Goal: Transaction & Acquisition: Purchase product/service

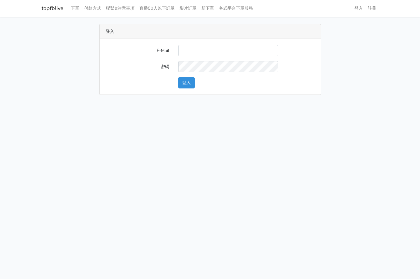
type input "[EMAIL_ADDRESS][DOMAIN_NAME]"
click at [178, 82] on button "登入" at bounding box center [186, 82] width 16 height 11
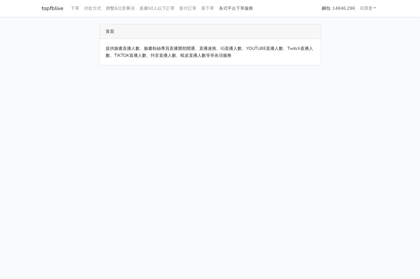
click at [243, 9] on link "各式平台下單服務" at bounding box center [235, 8] width 39 height 12
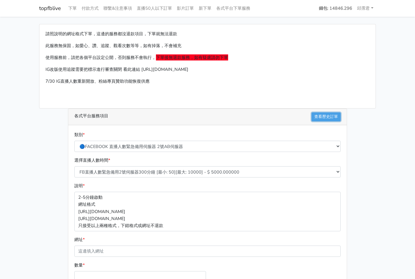
click at [325, 119] on link "查看歷史訂單" at bounding box center [326, 116] width 29 height 9
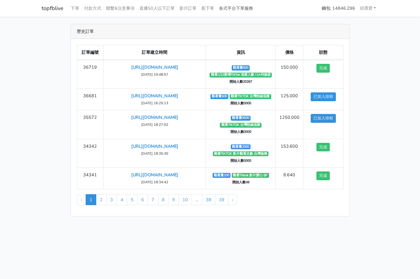
click at [227, 11] on link "各式平台下單服務" at bounding box center [235, 8] width 39 height 12
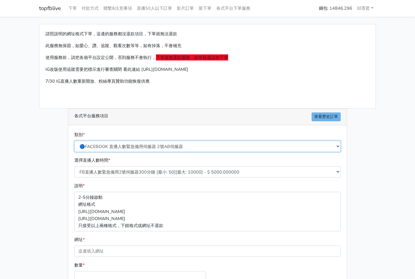
click at [209, 144] on select "🔵FACEBOOK 直播人數緊急備用伺服器 2號AB伺服器 🔵FACEBOOK 網軍專用貼文留言 安全保密 🔵FACEBOOK 直播人數緊急備用伺服器 J1 …" at bounding box center [207, 146] width 267 height 11
select select "🔯Tiktok影片觀看 愛心 留言 追蹤 台灣 各項服務"
click at [74, 141] on select "🔵FACEBOOK 直播人數緊急備用伺服器 2號AB伺服器 🔵FACEBOOK 網軍專用貼文留言 安全保密 🔵FACEBOOK 直播人數緊急備用伺服器 J1 …" at bounding box center [207, 146] width 267 height 11
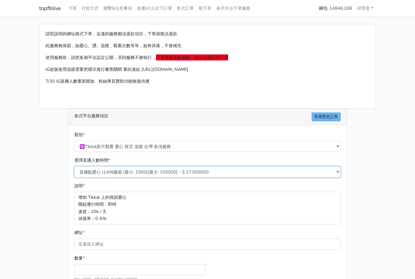
click at [110, 171] on select "直播點愛心 J1A伺服器 [最小: 1000][最大: 100000] - $ 17.000000 TIKTOK影片觀看次數 BF伺服器 [最小: 1000]…" at bounding box center [207, 171] width 267 height 11
select select "33"
click at [74, 166] on select "直播點愛心 J1A伺服器 [最小: 1000][最大: 100000] - $ 17.000000 TIKTOK影片觀看次數 BF伺服器 [最小: 1000]…" at bounding box center [207, 171] width 267 height 11
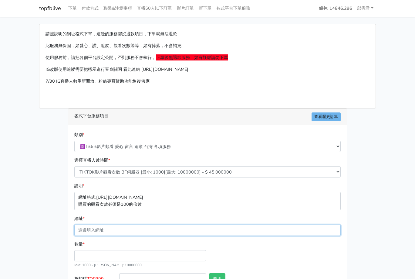
click at [107, 227] on input "網址 *" at bounding box center [207, 229] width 267 height 11
paste input "[URL][DOMAIN_NAME]"
type input "[URL][DOMAIN_NAME]"
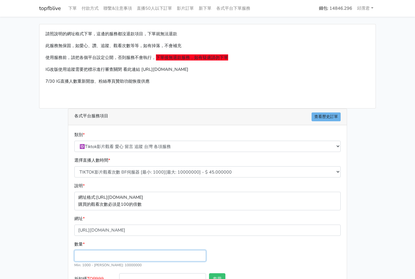
click at [109, 255] on input "數量 *" at bounding box center [140, 255] width 132 height 11
type input "1000"
type input "45.000"
click at [239, 255] on div "數量 * 1000 Min: 1000 - [PERSON_NAME]: 10000000" at bounding box center [208, 256] width 270 height 32
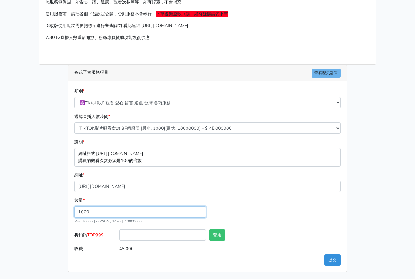
scroll to position [44, 0]
click at [96, 233] on span "TOP999" at bounding box center [95, 234] width 17 height 6
click at [119, 233] on input "折扣碼 TOP999" at bounding box center [162, 234] width 87 height 11
click at [96, 233] on span "TOP999" at bounding box center [95, 234] width 17 height 6
click at [119, 233] on input "折扣碼 TOP999" at bounding box center [162, 234] width 87 height 11
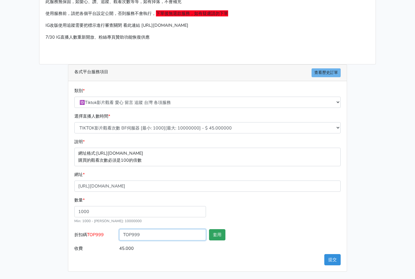
type input "TOP999"
click at [219, 238] on button "套用" at bounding box center [217, 234] width 16 height 11
type input "套用失敗"
click at [218, 237] on button "套用" at bounding box center [217, 234] width 16 height 11
click at [238, 215] on div "數量 * 1000 Min: 1000 - [PERSON_NAME]: 10000000" at bounding box center [208, 212] width 270 height 32
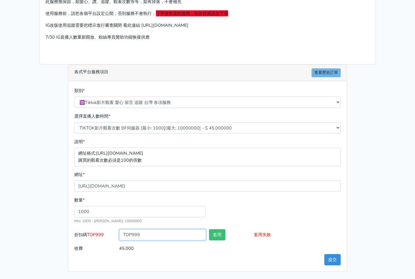
click at [155, 234] on input "TOP999" at bounding box center [162, 234] width 87 height 11
click at [329, 252] on input "45.000" at bounding box center [230, 248] width 222 height 11
click at [331, 260] on button "提交" at bounding box center [332, 259] width 16 height 11
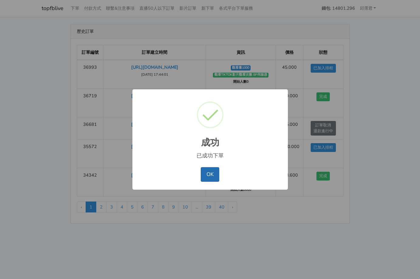
click at [214, 177] on button "OK" at bounding box center [210, 174] width 19 height 15
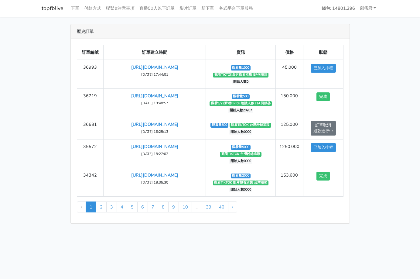
click at [392, 142] on main "歷史訂單 訂單編號 訂單建立時間 資訊 價格 狀態 36993 https://www.tiktok.com/@tw_1688/video/755949290…" at bounding box center [210, 124] width 420 height 214
click at [242, 8] on link "各式平台下單服務" at bounding box center [235, 8] width 39 height 12
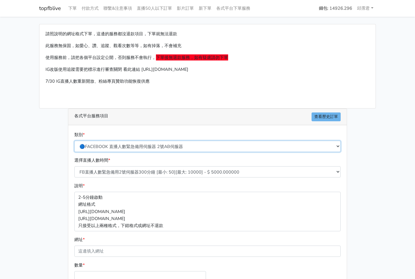
click at [160, 147] on select "🔵FACEBOOK 直播人數緊急備用伺服器 2號AB伺服器 🔵FACEBOOK 網軍專用貼文留言 安全保密 🔵FACEBOOK 直播人數緊急備用伺服器 J1 …" at bounding box center [207, 146] width 267 height 11
select select "🔯Tiktok影片觀看 愛心 留言 追蹤 台灣 各項服務"
click at [74, 141] on select "🔵FACEBOOK 直播人數緊急備用伺服器 2號AB伺服器 🔵FACEBOOK 網軍專用貼文留言 安全保密 🔵FACEBOOK 直播人數緊急備用伺服器 J1 …" at bounding box center [207, 146] width 267 height 11
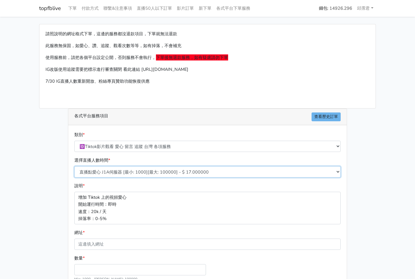
click at [127, 168] on select "直播點愛心 J1A伺服器 [最小: 1000][最大: 100000] - $ 17.000000 TIKTOK影片觀看次數 BF伺服器 [最小: 1000]…" at bounding box center [207, 171] width 267 height 11
select select "33"
click at [74, 166] on select "直播點愛心 J1A伺服器 [最小: 1000][最大: 100000] - $ 17.000000 TIKTOK影片觀看次數 BF伺服器 [最小: 1000]…" at bounding box center [207, 171] width 267 height 11
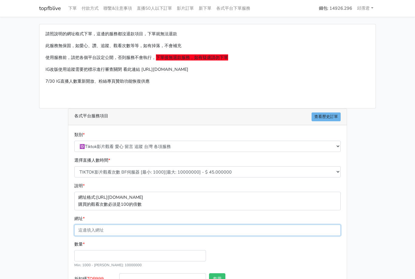
click at [95, 226] on input "網址 *" at bounding box center [207, 229] width 267 height 11
type input "v"
paste input "https://www.tiktok.com/@tw_1688/video/7535419745965739269"
type input "https://www.tiktok.com/@tw_1688/video/7535419745965739269"
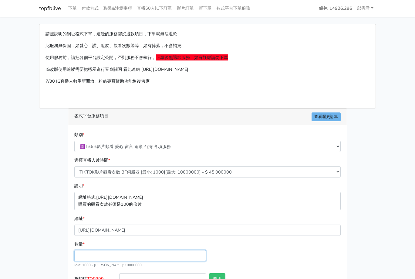
click at [90, 254] on input "數量 *" at bounding box center [140, 255] width 132 height 11
type input "1000"
type input "45.000"
click at [246, 250] on div "數量 * 1000 Min: 1000 - [PERSON_NAME]: 10000000" at bounding box center [208, 256] width 270 height 32
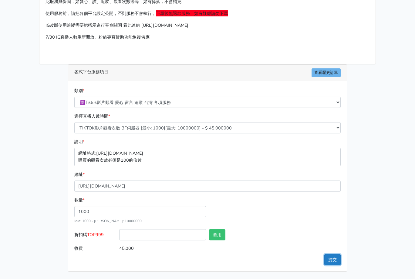
click at [336, 261] on button "提交" at bounding box center [332, 259] width 16 height 11
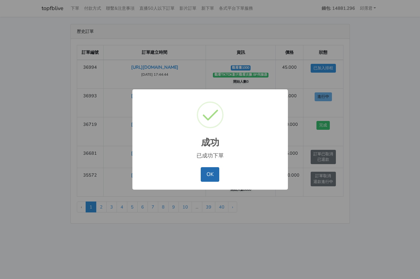
click at [212, 174] on button "OK" at bounding box center [210, 174] width 19 height 15
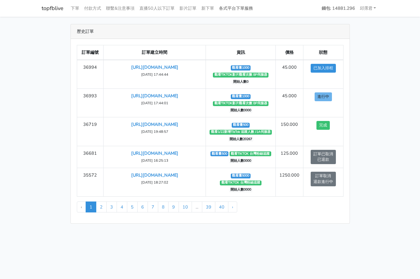
click at [231, 9] on link "各式平台下單服務" at bounding box center [235, 8] width 39 height 12
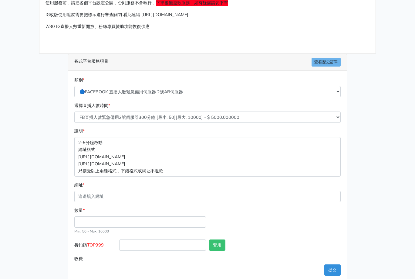
scroll to position [61, 0]
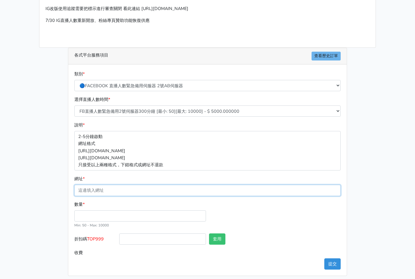
click at [151, 187] on input "網址 *" at bounding box center [207, 190] width 267 height 11
paste input "[URL][DOMAIN_NAME]"
type input "[URL][DOMAIN_NAME]"
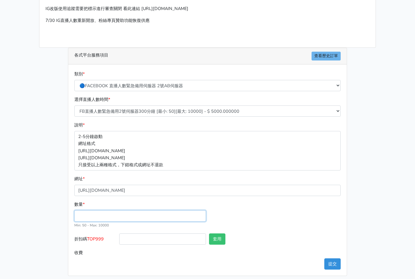
click at [128, 217] on input "數量 *" at bounding box center [140, 215] width 132 height 11
type input "1000"
type input "5000.000"
click at [256, 215] on div "數量 * 1000 Min: 50 - [PERSON_NAME]: 10000" at bounding box center [208, 217] width 270 height 32
click at [193, 81] on select "🔵FACEBOOK 直播人數緊急備用伺服器 2號AB伺服器 🔵FACEBOOK 網軍專用貼文留言 安全保密 🔵FACEBOOK 直播人數緊急備用伺服器 J1 …" at bounding box center [207, 85] width 267 height 11
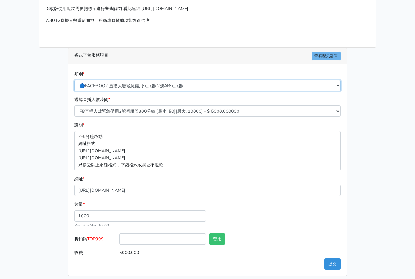
select select "🔯6/15新增Tiktok直播人數 穩定上人 SC"
click at [74, 80] on select "🔵FACEBOOK 直播人數緊急備用伺服器 2號AB伺服器 🔵FACEBOOK 網軍專用貼文留言 安全保密 🔵FACEBOOK 直播人數緊急備用伺服器 J1 …" at bounding box center [207, 85] width 267 height 11
type input "1000.000"
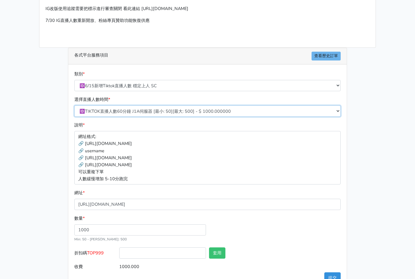
click at [175, 113] on select "🔯TIKTOK直播人數60分鐘 J1A伺服器 [最小: 50][最大: 500] - $ 1000.000000 🔯TIKTOK直播人數120分鐘 J1A伺服…" at bounding box center [207, 110] width 267 height 11
click at [175, 112] on select "🔯TIKTOK直播人數60分鐘 J1A伺服器 [最小: 50][最大: 500] - $ 1000.000000 🔯TIKTOK直播人數120分鐘 J1A伺服…" at bounding box center [207, 110] width 267 height 11
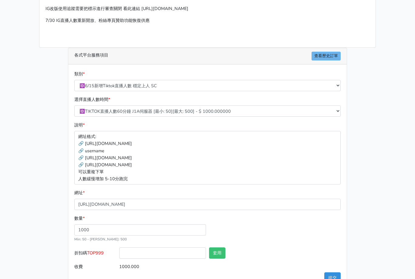
click at [167, 79] on div "類別 * 🔵FACEBOOK 直播人數緊急備用伺服器 2號AB伺服器 🔵FACEBOOK 網軍專用貼文留言 安全保密 🔵FACEBOOK 直播人數緊急備用伺服…" at bounding box center [208, 80] width 270 height 21
click at [167, 90] on select "🔵FACEBOOK 直播人數緊急備用伺服器 2號AB伺服器 🔵FACEBOOK 網軍專用貼文留言 安全保密 🔵FACEBOOK 直播人數緊急備用伺服器 J1 …" at bounding box center [207, 85] width 267 height 11
select select "🔯Tiktok影片觀看 愛心 留言 追蹤 台灣 各項服務"
click at [74, 83] on select "🔵FACEBOOK 直播人數緊急備用伺服器 2號AB伺服器 🔵FACEBOOK 網軍專用貼文留言 安全保密 🔵FACEBOOK 直播人數緊急備用伺服器 J1 …" at bounding box center [207, 85] width 267 height 11
type input "17.000"
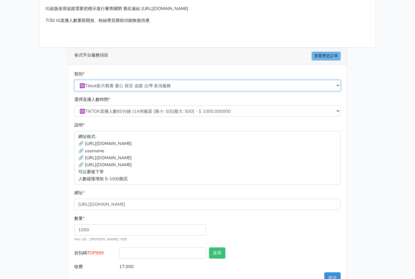
scroll to position [58, 0]
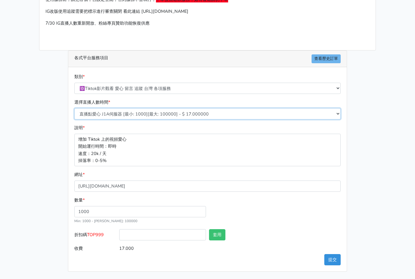
click at [161, 113] on select "直播點愛心 J1A伺服器 [最小: 1000][最大: 100000] - $ 17.000000 TIKTOK影片觀看次數 BF伺服器 [最小: 1000]…" at bounding box center [207, 113] width 267 height 11
select select "33"
click at [74, 119] on select "直播點愛心 J1A伺服器 [最小: 1000][最大: 100000] - $ 17.000000 TIKTOK影片觀看次數 BF伺服器 [最小: 1000]…" at bounding box center [207, 113] width 267 height 11
type input "45.000"
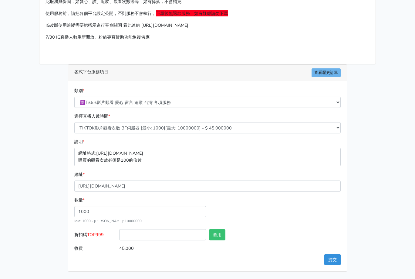
click at [260, 217] on div "數量 * 1000 Min: 1000 - Max: 10000000" at bounding box center [208, 212] width 270 height 32
click at [330, 262] on button "提交" at bounding box center [332, 259] width 16 height 11
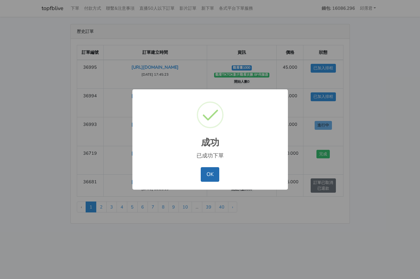
click at [208, 171] on button "OK" at bounding box center [210, 174] width 19 height 15
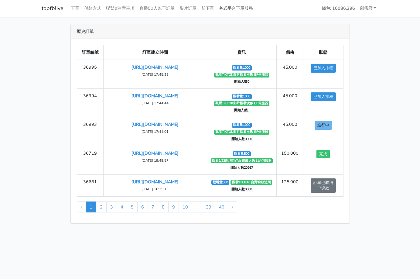
click at [244, 6] on link "各式平台下單服務" at bounding box center [235, 8] width 39 height 12
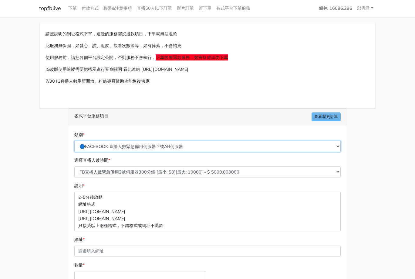
click at [197, 144] on select "🔵FACEBOOK 直播人數緊急備用伺服器 2號AB伺服器 🔵FACEBOOK 網軍專用貼文留言 安全保密 🔵FACEBOOK 直播人數緊急備用伺服器 J1 …" at bounding box center [207, 146] width 267 height 11
select select "🔯Tiktok影片觀看 愛心 留言 追蹤 台灣 各項服務"
click at [74, 141] on select "🔵FACEBOOK 直播人數緊急備用伺服器 2號AB伺服器 🔵FACEBOOK 網軍專用貼文留言 安全保密 🔵FACEBOOK 直播人數緊急備用伺服器 J1 …" at bounding box center [207, 146] width 267 height 11
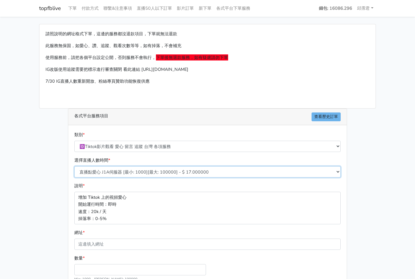
click at [163, 171] on select "直播點愛心 J1A伺服器 [最小: 1000][最大: 100000] - $ 17.000000 TIKTOK影片觀看次數 BF伺服器 [最小: 1000]…" at bounding box center [207, 171] width 267 height 11
click at [163, 172] on select "直播點愛心 J1A伺服器 [最小: 1000][最大: 100000] - $ 17.000000 TIKTOK影片觀看次數 BF伺服器 [最小: 1000]…" at bounding box center [207, 171] width 267 height 11
click at [163, 171] on select "直播點愛心 J1A伺服器 [最小: 1000][最大: 100000] - $ 17.000000 TIKTOK影片觀看次數 BF伺服器 [最小: 1000]…" at bounding box center [207, 171] width 267 height 11
click at [74, 166] on select "直播點愛心 J1A伺服器 [最小: 1000][最大: 100000] - $ 17.000000 TIKTOK影片觀看次數 BF伺服器 [最小: 1000]…" at bounding box center [207, 171] width 267 height 11
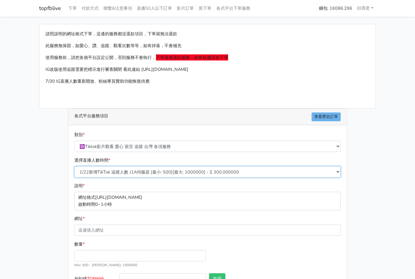
click at [155, 172] on select "直播點愛心 J1A伺服器 [最小: 1000][最大: 100000] - $ 17.000000 TIKTOK影片觀看次數 BF伺服器 [最小: 1000]…" at bounding box center [207, 171] width 267 height 11
click at [74, 166] on select "直播點愛心 J1A伺服器 [最小: 1000][最大: 100000] - $ 17.000000 TIKTOK影片觀看次數 BF伺服器 [最小: 1000]…" at bounding box center [207, 171] width 267 height 11
click at [144, 175] on select "直播點愛心 J1A伺服器 [最小: 1000][最大: 100000] - $ 17.000000 TIKTOK影片觀看次數 BF伺服器 [最小: 1000]…" at bounding box center [207, 171] width 267 height 11
select select "18"
click at [74, 166] on select "直播點愛心 J1A伺服器 [最小: 1000][最大: 100000] - $ 17.000000 TIKTOK影片觀看次數 BF伺服器 [最小: 1000]…" at bounding box center [207, 171] width 267 height 11
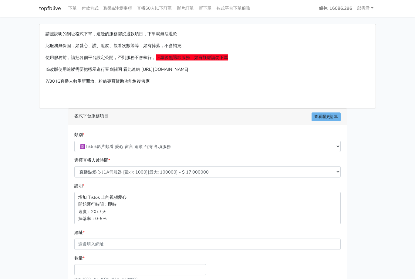
click at [42, 212] on div "請照說明的網址格式下單，這邊的服務都沒退款項目，下單就無法退款 此服務無保固，如愛心、讚、追蹤、觀看次數等等，如有掉落，不會補充 使用服務前，請把各個平台設定…" at bounding box center [208, 176] width 346 height 305
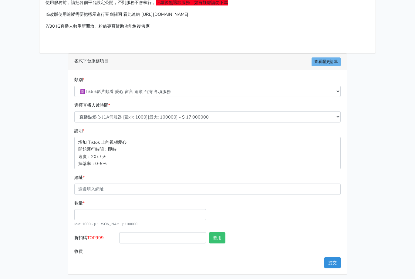
scroll to position [58, 0]
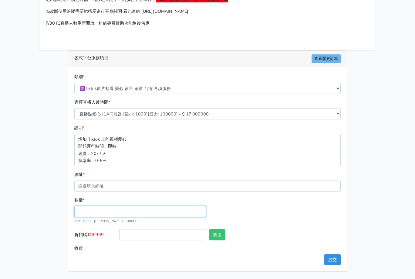
click at [96, 211] on input "數量 *" at bounding box center [140, 211] width 132 height 11
type input "10000"
type input "170.000"
click at [263, 209] on div "數量 * 10000 Min: 1000 - Max: 100000" at bounding box center [208, 212] width 270 height 32
click at [160, 212] on input "10000" at bounding box center [140, 211] width 132 height 11
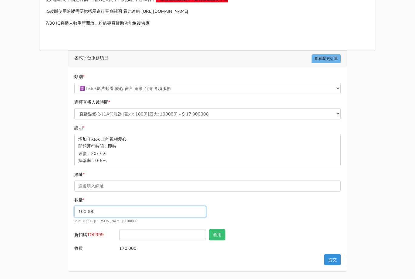
type input "100000"
type input "1700.000"
click at [248, 210] on div "數量 * 100000 Min: 1000 - Max: 100000" at bounding box center [208, 212] width 270 height 32
click at [166, 212] on input "100000" at bounding box center [140, 211] width 132 height 11
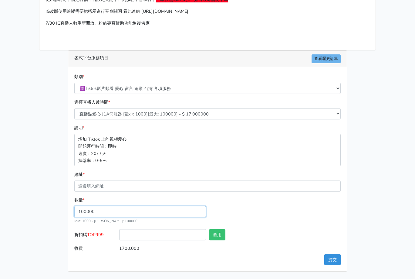
click at [166, 212] on input "100000" at bounding box center [140, 211] width 132 height 11
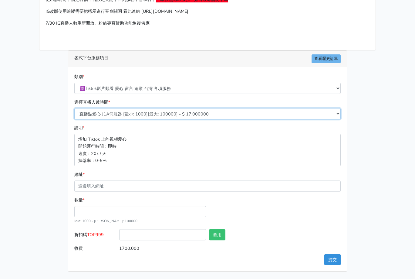
click at [151, 113] on select "直播點愛心 J1A伺服器 [最小: 1000][最大: 100000] - $ 17.000000 TIKTOK影片觀看次數 BF伺服器 [最小: 1000]…" at bounding box center [207, 113] width 267 height 11
select select "531"
click at [74, 115] on select "直播點愛心 J1A伺服器 [最小: 1000][最大: 100000] - $ 17.000000 TIKTOK影片觀看次數 BF伺服器 [最小: 1000]…" at bounding box center [207, 113] width 267 height 11
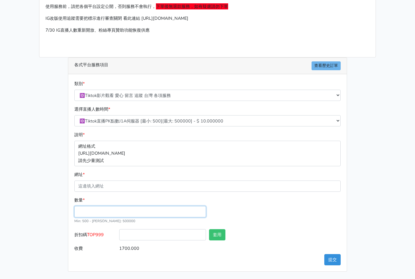
click at [128, 212] on input "數量 *" at bounding box center [140, 211] width 132 height 11
type input "1000"
type input "10.000"
click at [249, 210] on div "數量 * 1000 Min: 500 - Max: 500000" at bounding box center [208, 212] width 270 height 32
click at [168, 213] on input "1000" at bounding box center [140, 211] width 132 height 11
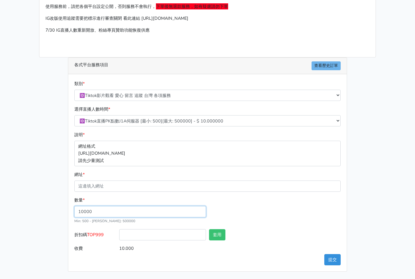
type input "10000"
type input "100.000"
click at [267, 210] on div "數量 * 10000 Min: 500 - Max: 500000" at bounding box center [208, 212] width 270 height 32
click at [138, 212] on input "10000" at bounding box center [140, 211] width 132 height 11
click at [283, 212] on div "數量 * 10000 Min: 500 - Max: 500000" at bounding box center [208, 212] width 270 height 32
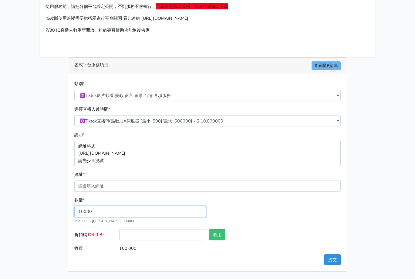
drag, startPoint x: 98, startPoint y: 211, endPoint x: 73, endPoint y: 210, distance: 24.6
click at [73, 211] on div "數量 * 10000 Min: 500 - Max: 500000" at bounding box center [140, 210] width 135 height 28
click at [280, 214] on div "數量 * Min: 500 - Max: 500000" at bounding box center [208, 212] width 270 height 32
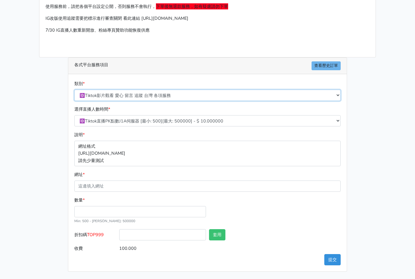
click at [127, 95] on select "🔵FACEBOOK 直播人數緊急備用伺服器 2號AB伺服器 🔵FACEBOOK 網軍專用貼文留言 安全保密 🔵FACEBOOK 直播人數緊急備用伺服器 J1 …" at bounding box center [207, 95] width 267 height 11
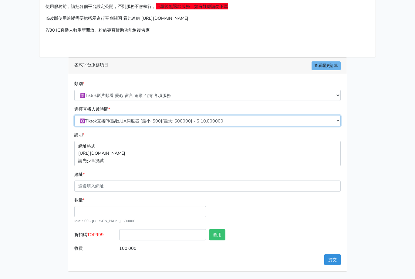
click at [128, 123] on select "直播點愛心 J1A伺服器 [最小: 1000][最大: 100000] - $ 17.000000 TIKTOK影片觀看次數 BF伺服器 [最小: 1000]…" at bounding box center [207, 120] width 267 height 11
select select "426"
click at [74, 122] on select "直播點愛心 J1A伺服器 [最小: 1000][最大: 100000] - $ 17.000000 TIKTOK影片觀看次數 BF伺服器 [最小: 1000]…" at bounding box center [207, 120] width 267 height 11
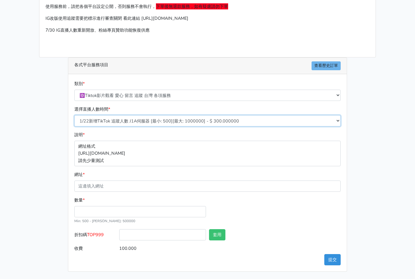
scroll to position [44, 0]
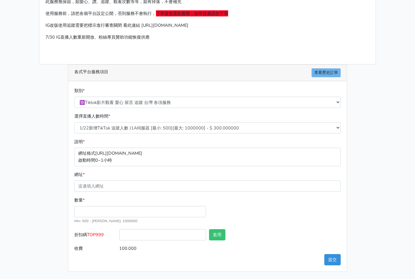
click at [132, 137] on div "選擇直播人數時間 * 直播點愛心 J1A伺服器 [最小: 1000][最大: 100000] - $ 17.000000 TIKTOK影片觀看次數 BF伺服器…" at bounding box center [208, 125] width 270 height 25
click at [139, 127] on select "直播點愛心 J1A伺服器 [最小: 1000][最大: 100000] - $ 17.000000 TIKTOK影片觀看次數 BF伺服器 [最小: 1000]…" at bounding box center [207, 127] width 267 height 11
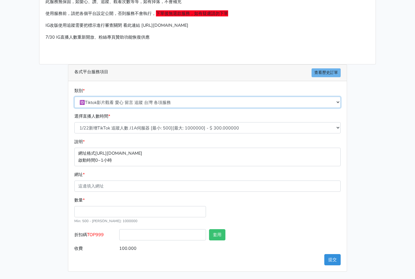
click at [146, 99] on select "🔵FACEBOOK 直播人數緊急備用伺服器 2號AB伺服器 🔵FACEBOOK 網軍專用貼文留言 安全保密 🔵FACEBOOK 直播人數緊急備用伺服器 J1 …" at bounding box center [207, 102] width 267 height 11
select select "3/26熱門平台服務台灣粉絲IG YT FB TIKTOK"
click at [74, 97] on select "🔵FACEBOOK 直播人數緊急備用伺服器 2號AB伺服器 🔵FACEBOOK 網軍專用貼文留言 安全保密 🔵FACEBOOK 直播人數緊急備用伺服器 J1 …" at bounding box center [207, 102] width 267 height 11
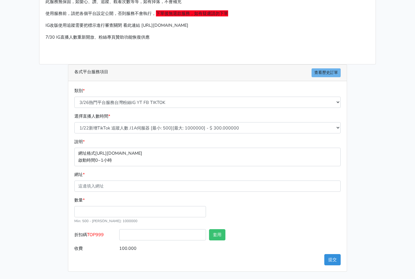
click at [165, 271] on div "類別 * 🔵FACEBOOK 直播人數緊急備用伺服器 2號AB伺服器 🔵FACEBOOK 網軍專用貼文留言 安全保密 🔵FACEBOOK 直播人數緊急備用伺服…" at bounding box center [207, 176] width 279 height 190
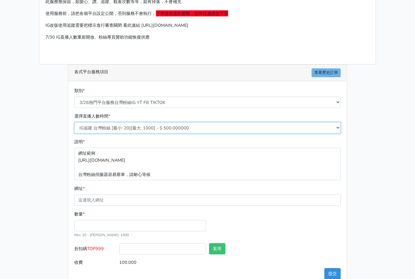
click at [153, 128] on select "IG追蹤 台灣粉絲 [最小: 20][最大: 1000] - $ 500.000000 IG愛心 台灣粉絲 [最小: 20][最大: 1000] - $ 35…" at bounding box center [207, 127] width 267 height 11
select select "646"
click at [74, 122] on select "IG追蹤 台灣粉絲 [最小: 20][最大: 1000] - $ 500.000000 IG愛心 台灣粉絲 [最小: 20][最大: 1000] - $ 35…" at bounding box center [207, 127] width 267 height 11
click at [44, 187] on div "請照說明的網址格式下單，這邊的服務都沒退款項目，下單就無法退款 此服務無保固，如愛心、讚、追蹤、觀看次數等等，如有掉落，不會補充 使用服務前，請把各個平台設定…" at bounding box center [208, 132] width 346 height 305
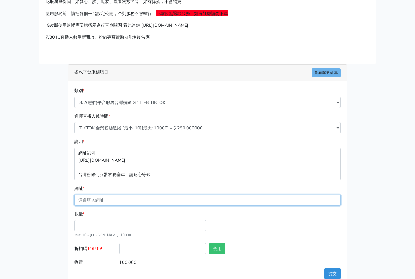
click at [100, 202] on input "網址 *" at bounding box center [207, 199] width 267 height 11
paste input "[URL][DOMAIN_NAME]"
type input "[URL][DOMAIN_NAME]"
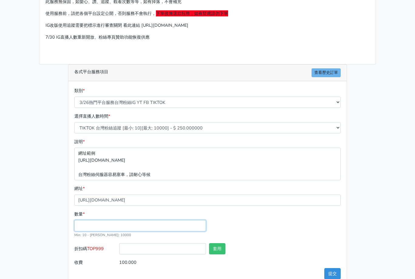
click at [88, 224] on input "數量 *" at bounding box center [140, 225] width 132 height 11
type input "100"
type input "25.000"
click at [278, 230] on div "數量 * 100 Min: 10 - Max: 10000" at bounding box center [208, 226] width 270 height 32
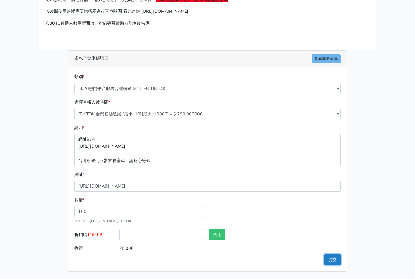
click at [331, 261] on button "提交" at bounding box center [332, 259] width 16 height 11
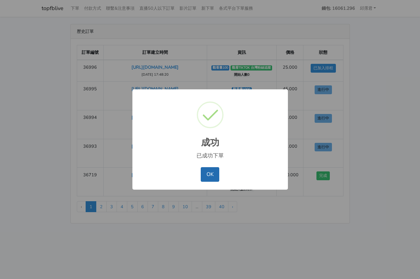
click at [210, 174] on button "OK" at bounding box center [210, 174] width 19 height 15
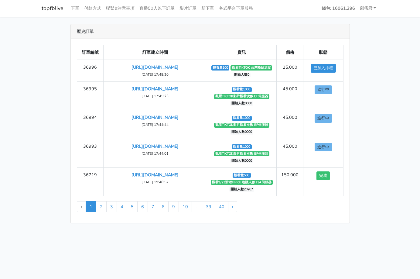
click at [396, 143] on main "歷史訂單 訂單編號 訂單建立時間 資訊 價格 狀態 36996 https://www.tiktok.com/@tw_1688 2025-10-10 17:4…" at bounding box center [210, 124] width 420 height 214
click at [397, 102] on main "歷史訂單 訂單編號 訂單建立時間 資訊 價格 狀態 36996 https://www.tiktok.com/@tw_1688 2025-10-10 17:4…" at bounding box center [210, 124] width 420 height 214
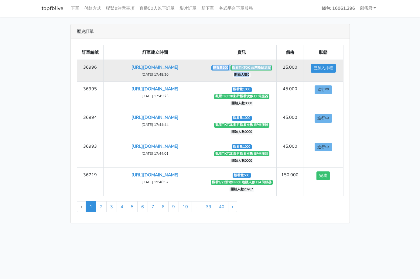
drag, startPoint x: 214, startPoint y: 68, endPoint x: 267, endPoint y: 73, distance: 52.4
click at [267, 73] on td "觀看量100 觀看TIKTOK 台灣粉絲追蹤 開始人數0" at bounding box center [242, 71] width 70 height 22
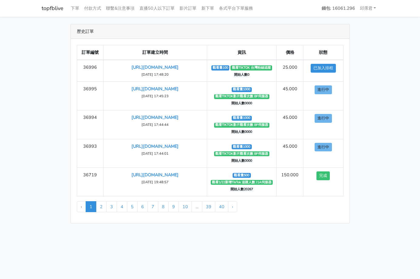
click at [389, 98] on main "歷史訂單 訂單編號 訂單建立時間 資訊 價格 狀態 36996 https://www.tiktok.com/@tw_1688 2025-10-10 17:4…" at bounding box center [210, 124] width 420 height 214
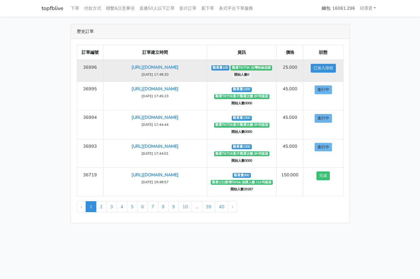
click at [256, 68] on span "觀看TIKTOK 台灣粉絲追蹤" at bounding box center [251, 67] width 42 height 5
click at [178, 66] on link "[URL][DOMAIN_NAME]" at bounding box center [154, 67] width 47 height 6
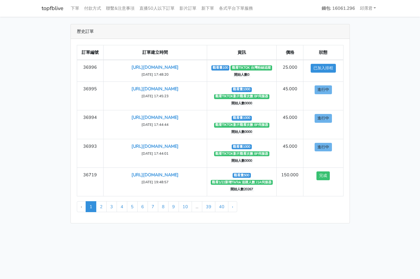
click at [384, 105] on main "歷史訂單 訂單編號 訂單建立時間 資訊 價格 狀態 36996 https://www.tiktok.com/@tw_1688 2025-10-10 17:4…" at bounding box center [210, 124] width 420 height 214
click at [399, 122] on main "歷史訂單 訂單編號 訂單建立時間 資訊 價格 狀態 36996 https://www.tiktok.com/@tw_1688 2025-10-10 17:4…" at bounding box center [210, 124] width 420 height 214
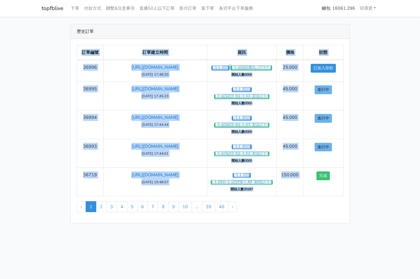
click at [399, 122] on main "歷史訂單 訂單編號 訂單建立時間 資訊 價格 狀態 36996 https://www.tiktok.com/@tw_1688 2025-10-10 17:4…" at bounding box center [210, 124] width 420 height 214
click at [384, 134] on main "歷史訂單 訂單編號 訂單建立時間 資訊 價格 狀態 36996 https://www.tiktok.com/@tw_1688 2025-10-10 17:4…" at bounding box center [210, 124] width 420 height 214
